Goal: Task Accomplishment & Management: Complete application form

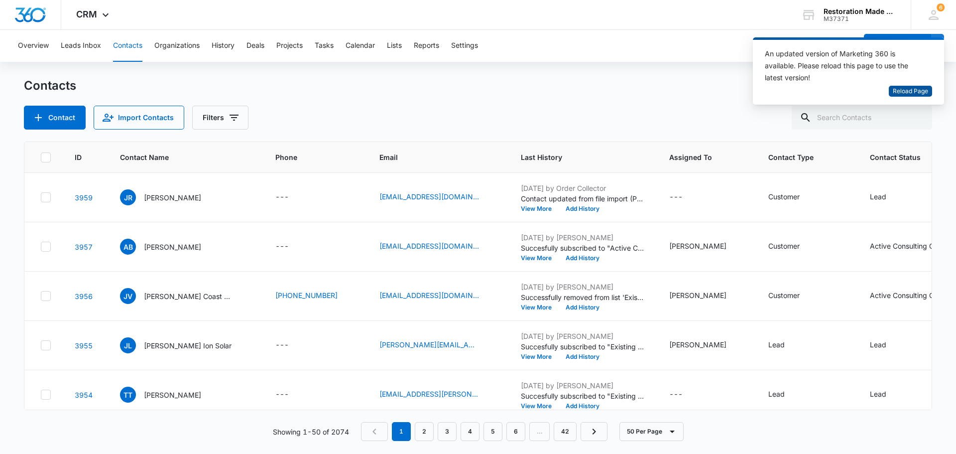
click at [918, 91] on span "Reload Page" at bounding box center [910, 91] width 35 height 9
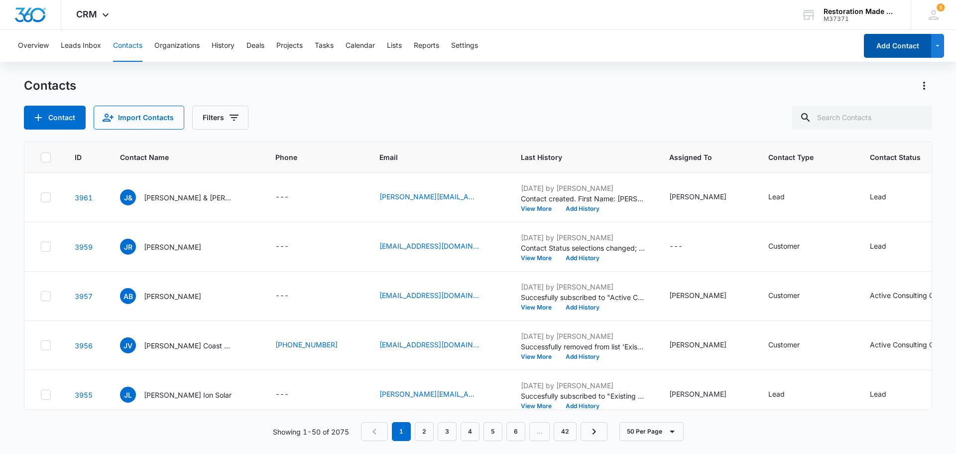
click at [885, 44] on button "Add Contact" at bounding box center [897, 46] width 67 height 24
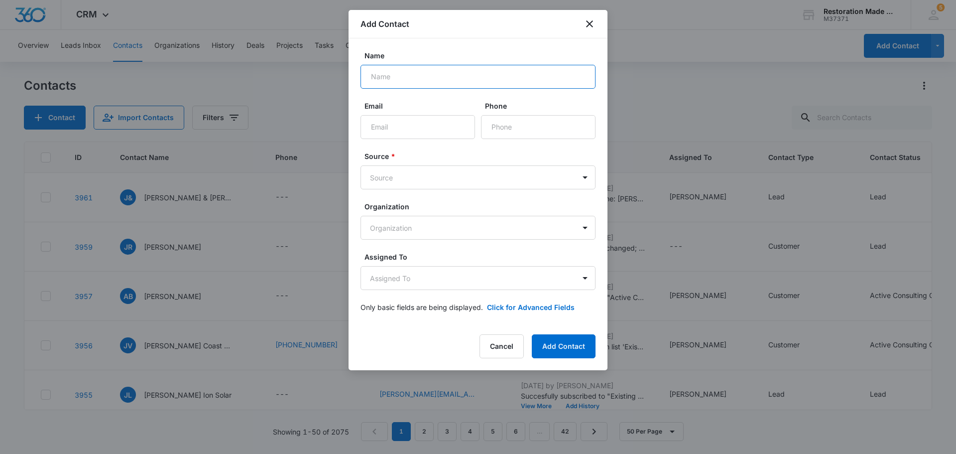
click at [415, 80] on input "Name" at bounding box center [478, 77] width 235 height 24
type input "[PERSON_NAME] - TKO Maintenance"
click at [498, 121] on input "Phone" at bounding box center [538, 127] width 115 height 24
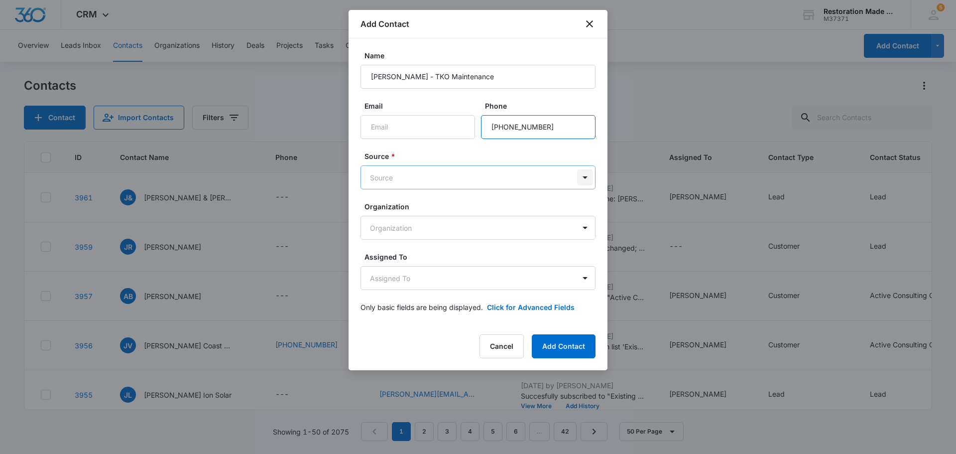
type input "[PHONE_NUMBER]"
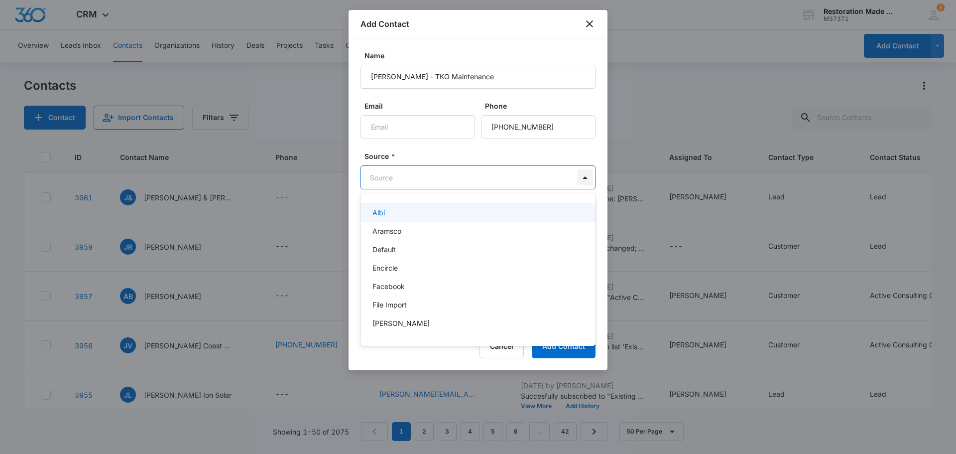
click at [583, 174] on body "CRM Apps Reputation Websites Forms CRM Email Social Payments Content Ads Intell…" at bounding box center [478, 227] width 956 height 454
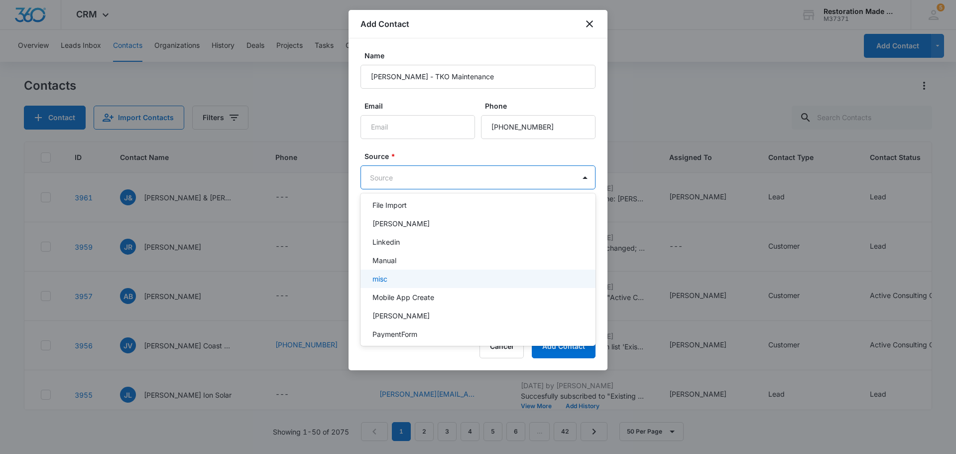
click at [416, 282] on div "misc" at bounding box center [477, 278] width 209 height 10
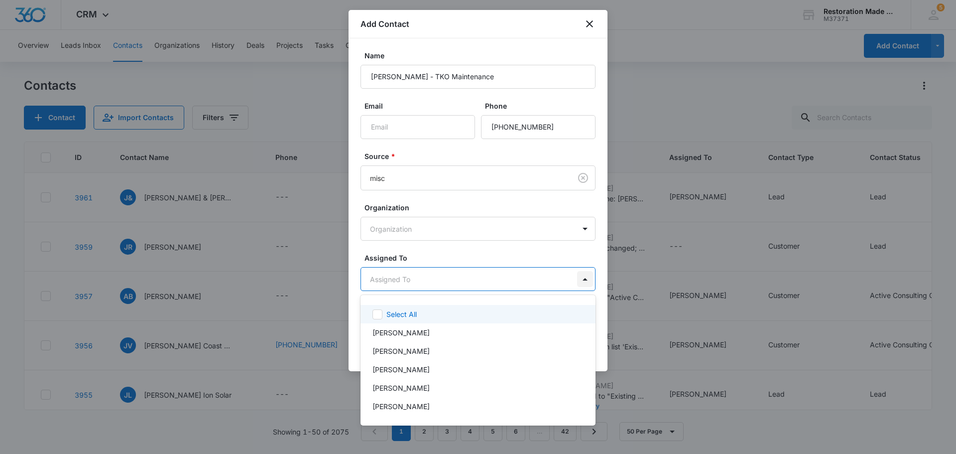
click at [579, 279] on body "CRM Apps Reputation Websites Forms CRM Email Social Payments Content Ads Intell…" at bounding box center [478, 227] width 956 height 454
click at [445, 329] on div "[PERSON_NAME]" at bounding box center [477, 332] width 209 height 10
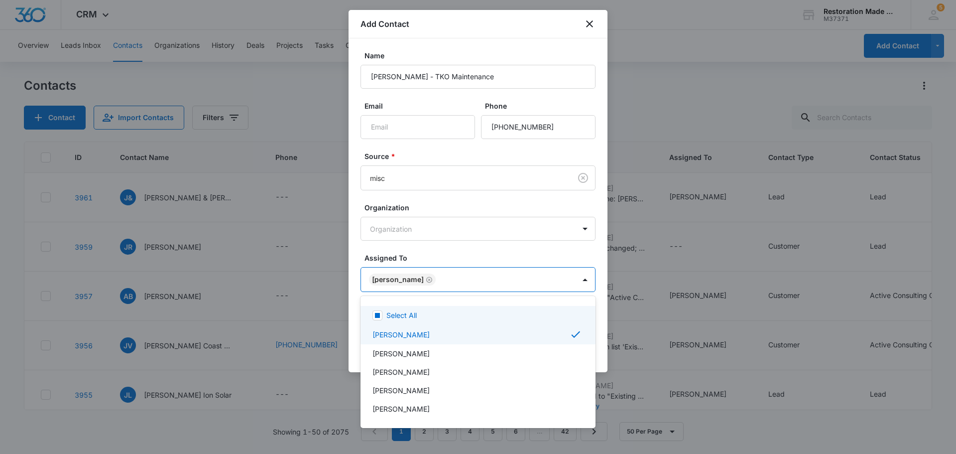
click at [485, 257] on div at bounding box center [478, 227] width 956 height 454
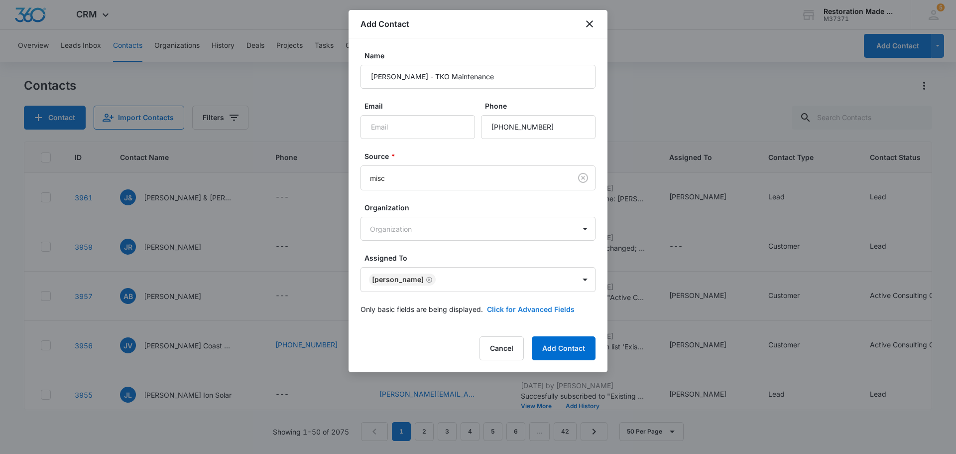
click at [539, 307] on button "Click for Advanced Fields" at bounding box center [531, 309] width 88 height 10
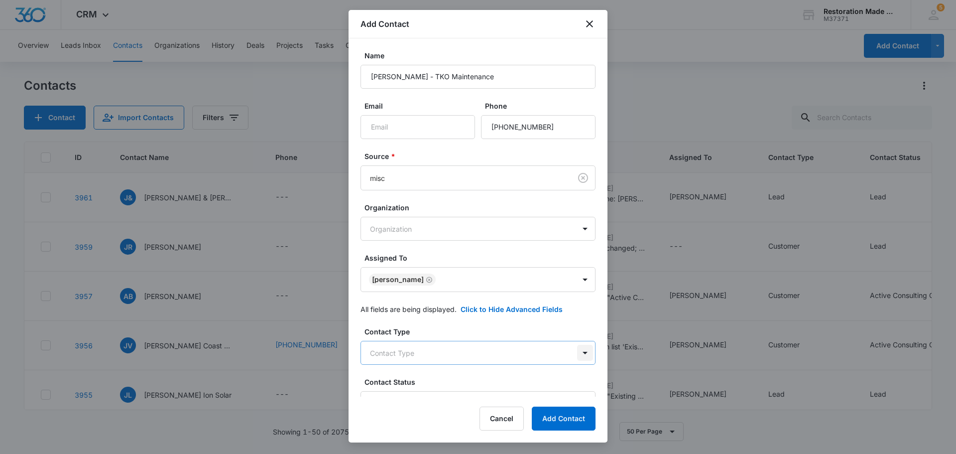
click at [576, 350] on body "CRM Apps Reputation Websites Forms CRM Email Social Payments Content Ads Intell…" at bounding box center [478, 227] width 956 height 454
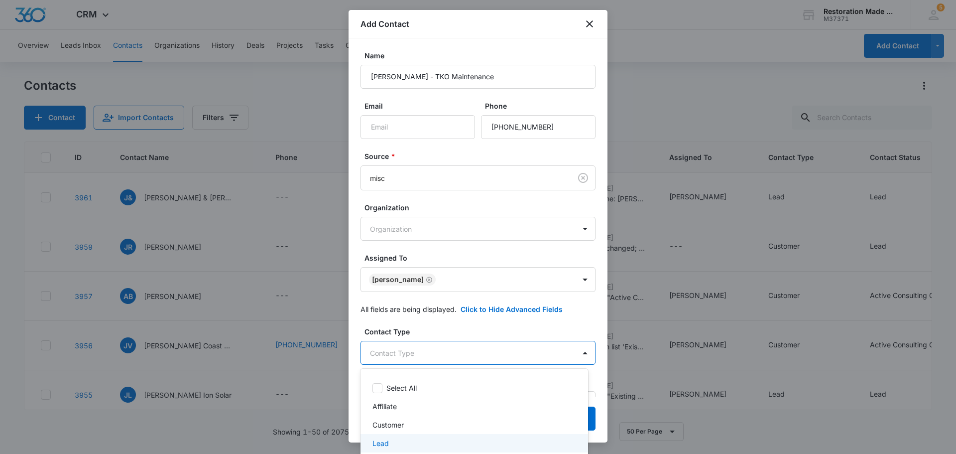
click at [420, 442] on div "Lead" at bounding box center [474, 443] width 202 height 10
click at [472, 323] on div at bounding box center [478, 227] width 956 height 454
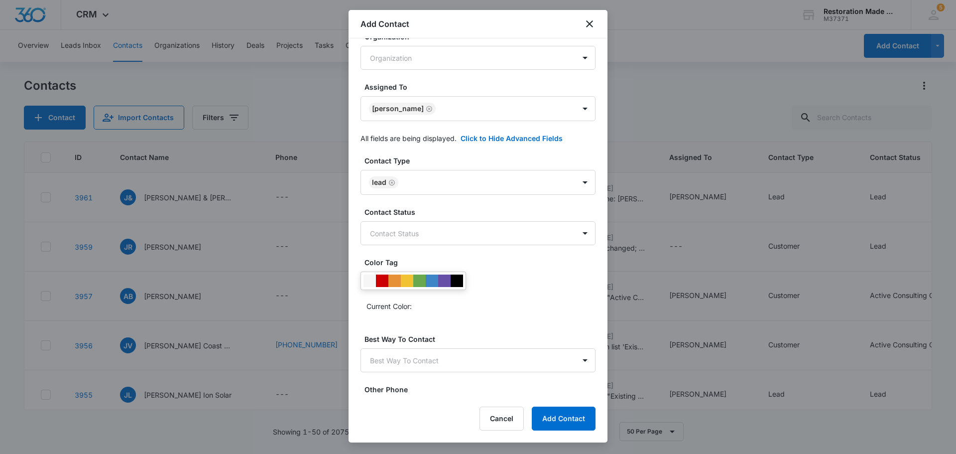
scroll to position [199, 0]
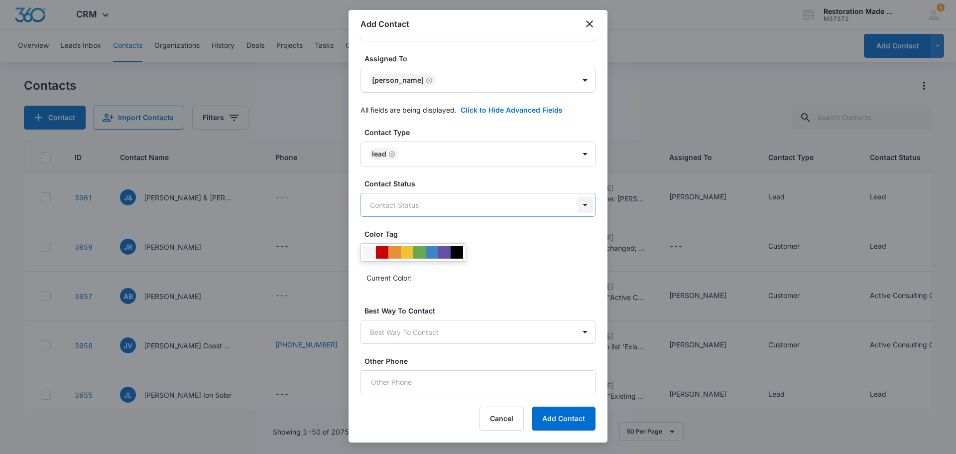
click at [577, 203] on body "CRM Apps Reputation Websites Forms CRM Email Social Payments Content Ads Intell…" at bounding box center [478, 227] width 956 height 454
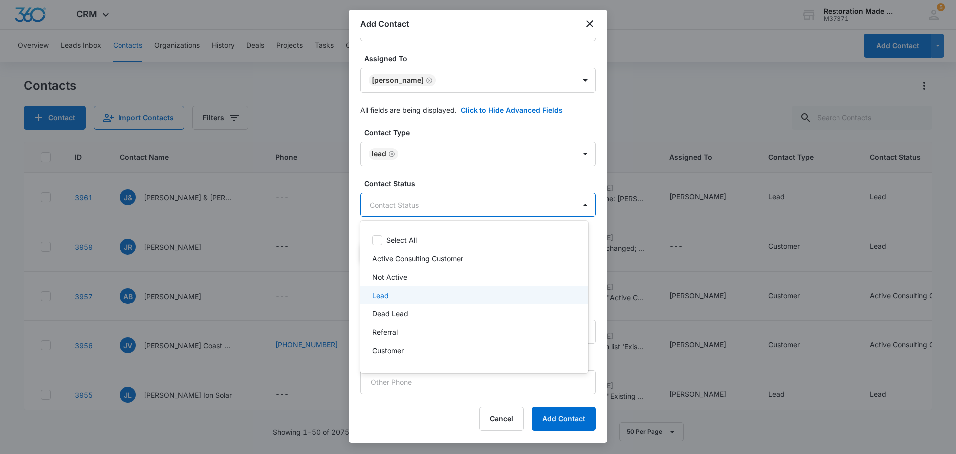
click at [436, 288] on div "Lead" at bounding box center [475, 295] width 228 height 18
click at [360, 173] on div at bounding box center [478, 227] width 956 height 454
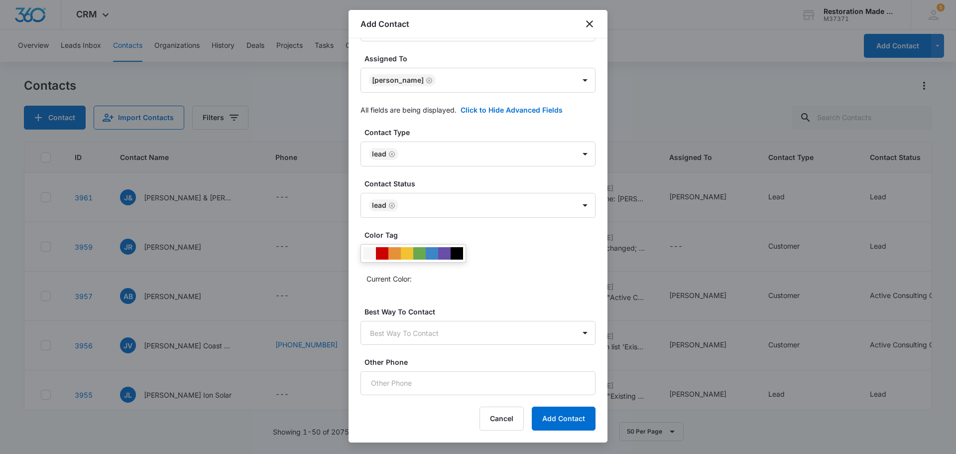
scroll to position [248, 0]
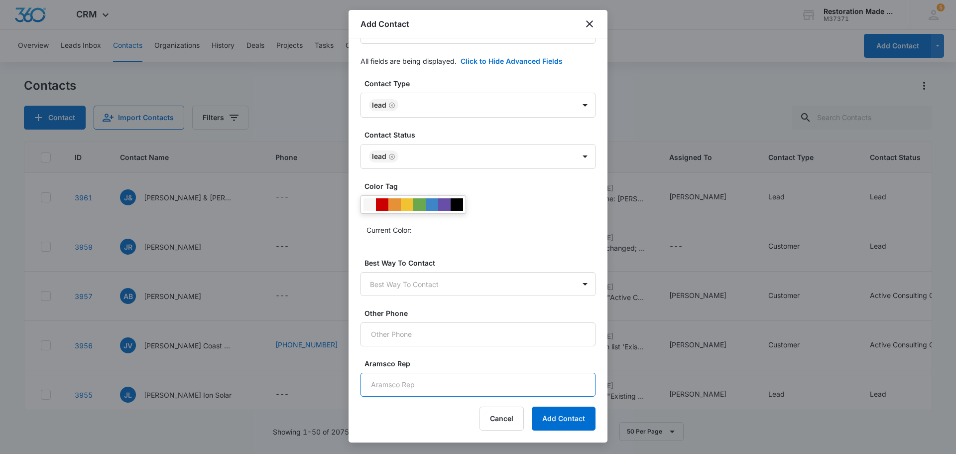
click at [421, 385] on input "Aramsco Rep" at bounding box center [478, 385] width 235 height 24
type input "[PERSON_NAME] - Incline"
click at [559, 421] on button "Add Contact" at bounding box center [564, 418] width 64 height 24
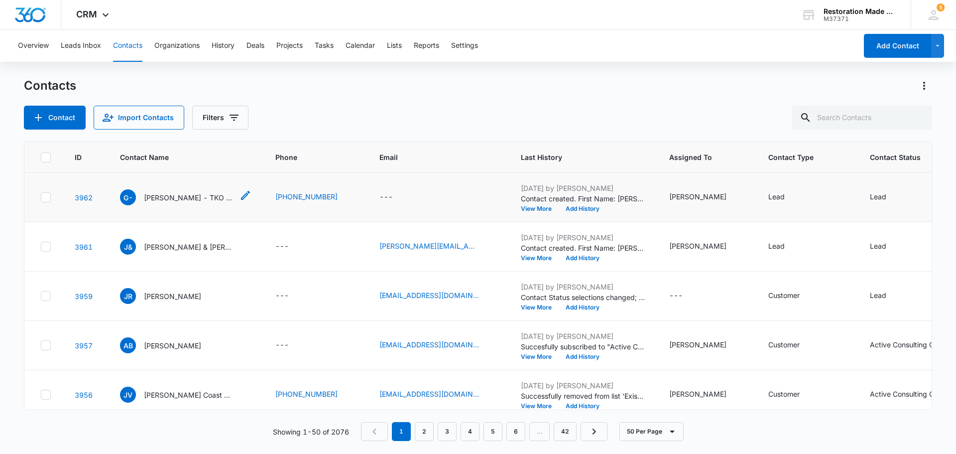
click at [175, 200] on p "[PERSON_NAME] - TKO Maintenance" at bounding box center [189, 197] width 90 height 10
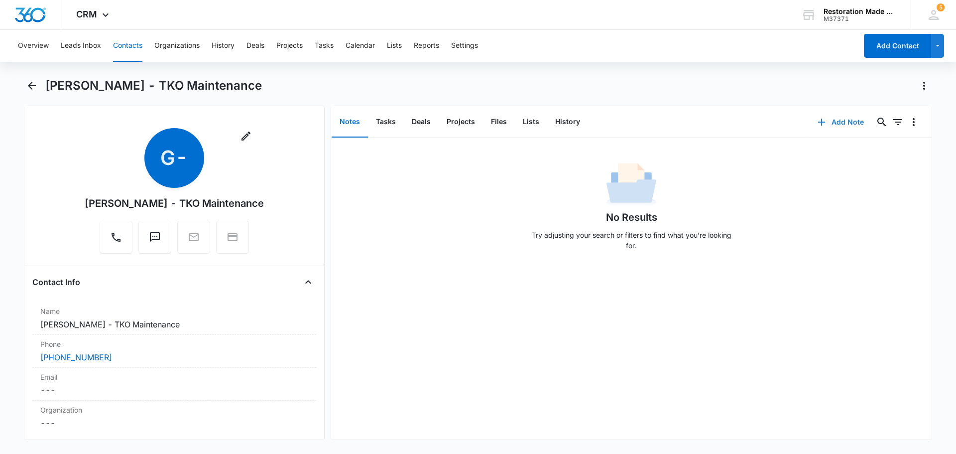
click at [830, 123] on button "Add Note" at bounding box center [841, 122] width 66 height 24
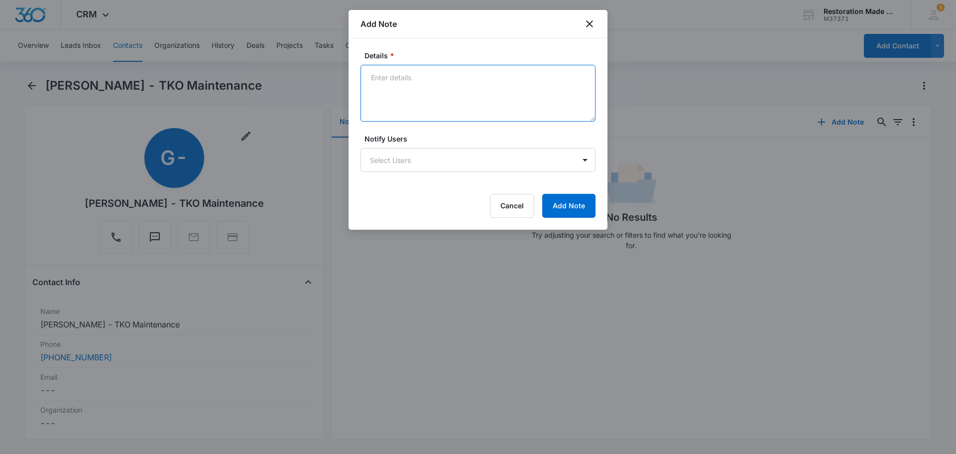
click at [455, 78] on textarea "Details *" at bounding box center [478, 93] width 235 height 57
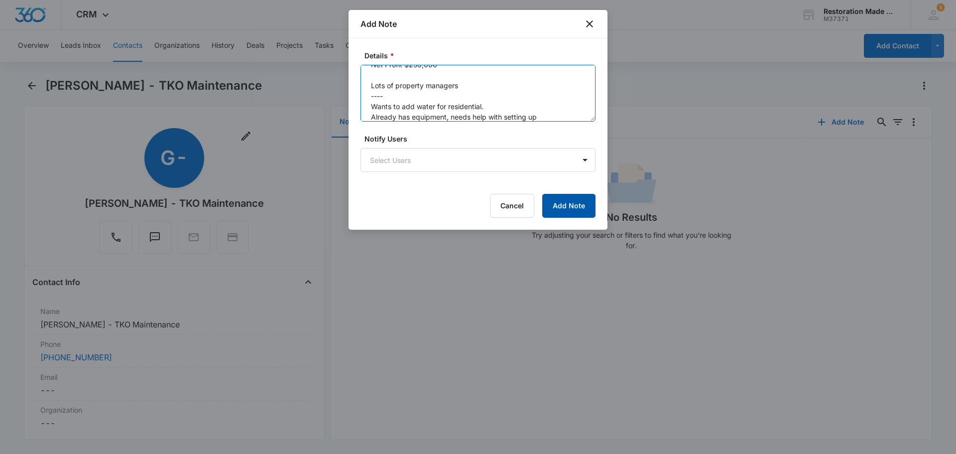
type textarea "$800,000 - $1,200,000 revenue Net Profit $250,000 Lots of property managers ---…"
click at [565, 203] on button "Add Note" at bounding box center [568, 206] width 53 height 24
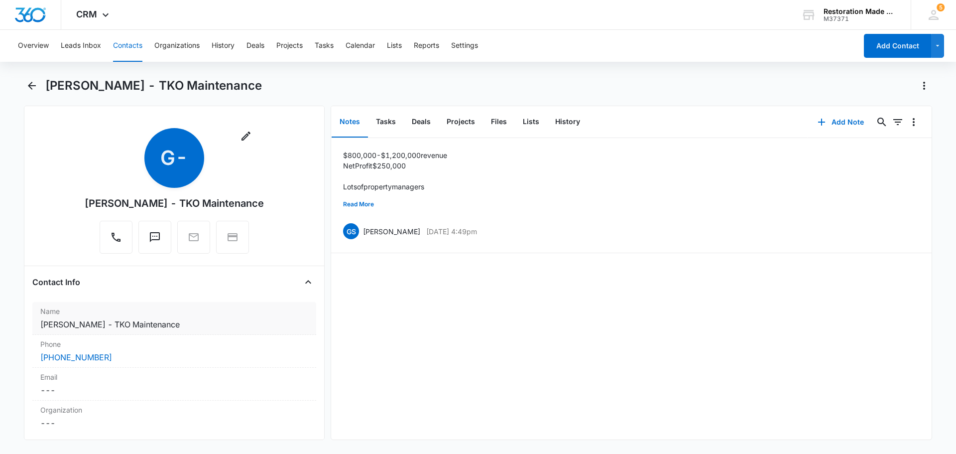
click at [147, 324] on dd "Cancel Save Changes Grace - TKO Maintenance" at bounding box center [174, 324] width 268 height 12
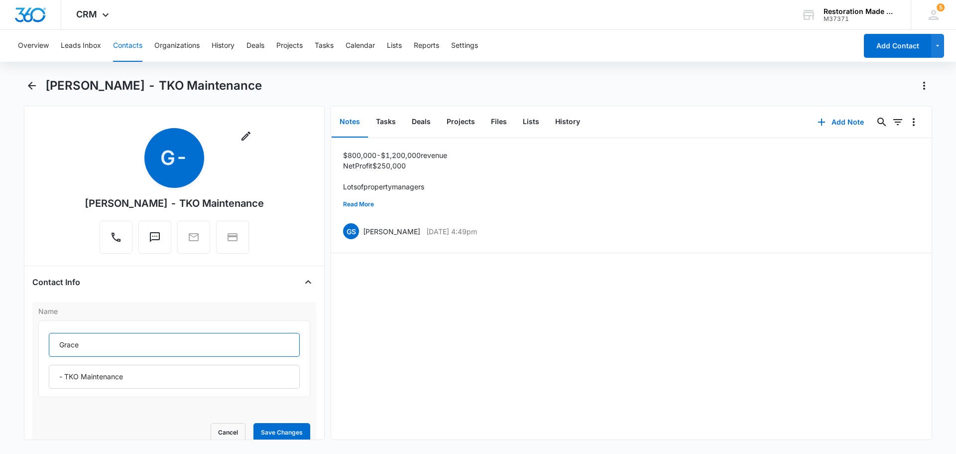
click at [96, 344] on input "Grace" at bounding box center [174, 345] width 251 height 24
type input "Grace"
click at [254, 423] on button "Save Changes" at bounding box center [282, 432] width 57 height 19
